Goal: Task Accomplishment & Management: Complete application form

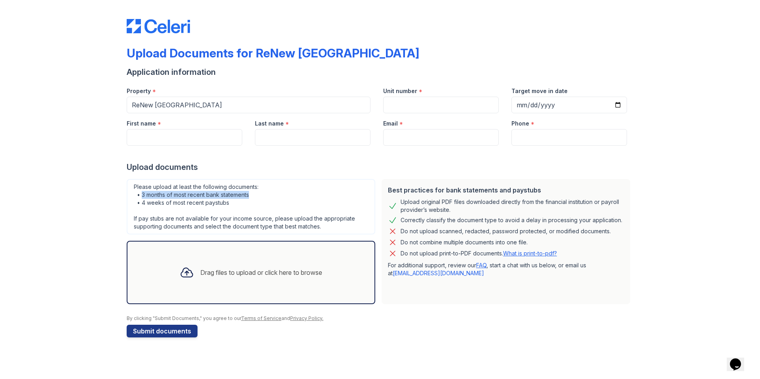
drag, startPoint x: 251, startPoint y: 194, endPoint x: 141, endPoint y: 194, distance: 110.1
click at [141, 194] on div "Please upload at least the following documents: • 3 months of most recent bank …" at bounding box center [251, 206] width 249 height 55
drag, startPoint x: 238, startPoint y: 204, endPoint x: 143, endPoint y: 203, distance: 94.6
click at [143, 203] on div "Please upload at least the following documents: • 3 months of most recent bank …" at bounding box center [251, 206] width 249 height 55
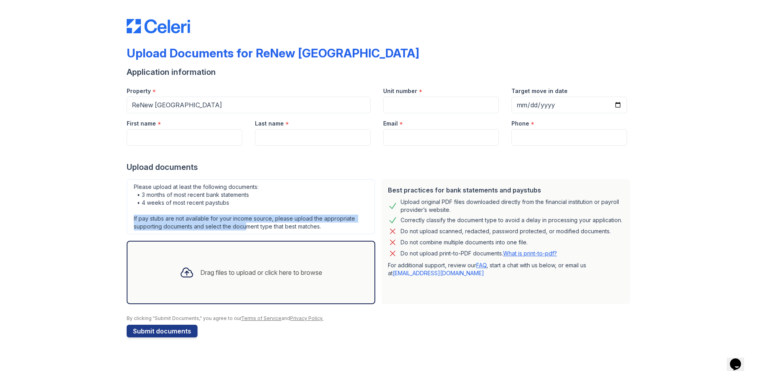
drag, startPoint x: 131, startPoint y: 219, endPoint x: 246, endPoint y: 224, distance: 115.3
click at [246, 224] on div "Please upload at least the following documents: • 3 months of most recent bank …" at bounding box center [251, 206] width 249 height 55
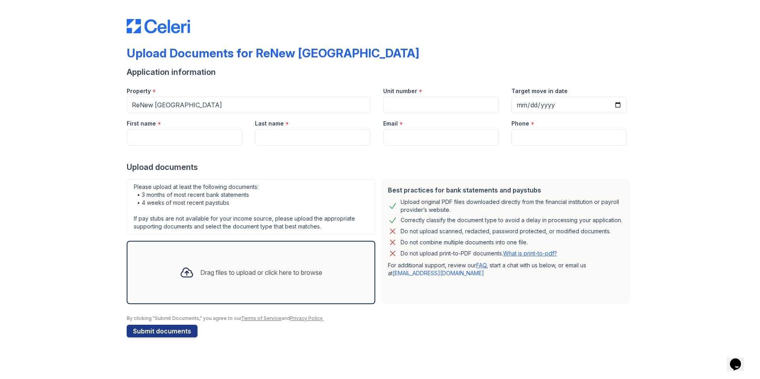
click at [297, 164] on div "Upload documents" at bounding box center [380, 167] width 507 height 11
drag, startPoint x: 465, startPoint y: 202, endPoint x: 609, endPoint y: 202, distance: 143.7
click at [609, 202] on div "Upload original PDF files downloaded directly from the financial institution or…" at bounding box center [512, 206] width 223 height 16
drag, startPoint x: 435, startPoint y: 223, endPoint x: 561, endPoint y: 220, distance: 126.8
click at [561, 220] on div "Correctly classify the document type to avoid a delay in processing your applic…" at bounding box center [512, 220] width 222 height 10
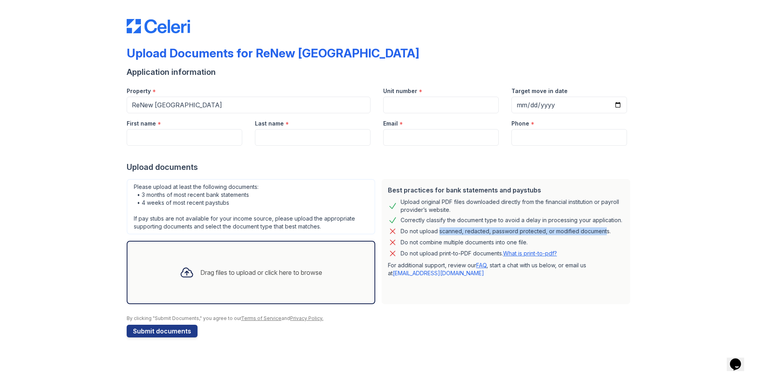
drag, startPoint x: 438, startPoint y: 232, endPoint x: 603, endPoint y: 232, distance: 165.5
click at [603, 232] on div "Do not upload scanned, redacted, password protected, or modified documents." at bounding box center [506, 231] width 210 height 10
click at [685, 230] on div "Upload Documents for ReNew [GEOGRAPHIC_DATA] Application information Property *…" at bounding box center [380, 176] width 735 height 353
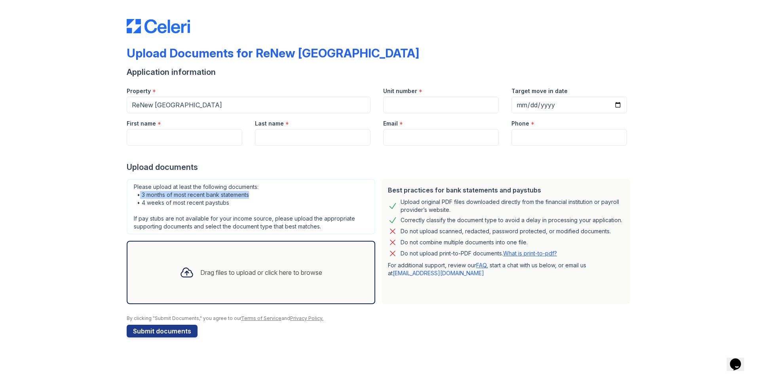
drag, startPoint x: 254, startPoint y: 197, endPoint x: 139, endPoint y: 192, distance: 115.7
click at [139, 192] on div "Please upload at least the following documents: • 3 months of most recent bank …" at bounding box center [251, 206] width 249 height 55
